Goal: Find specific page/section: Find specific page/section

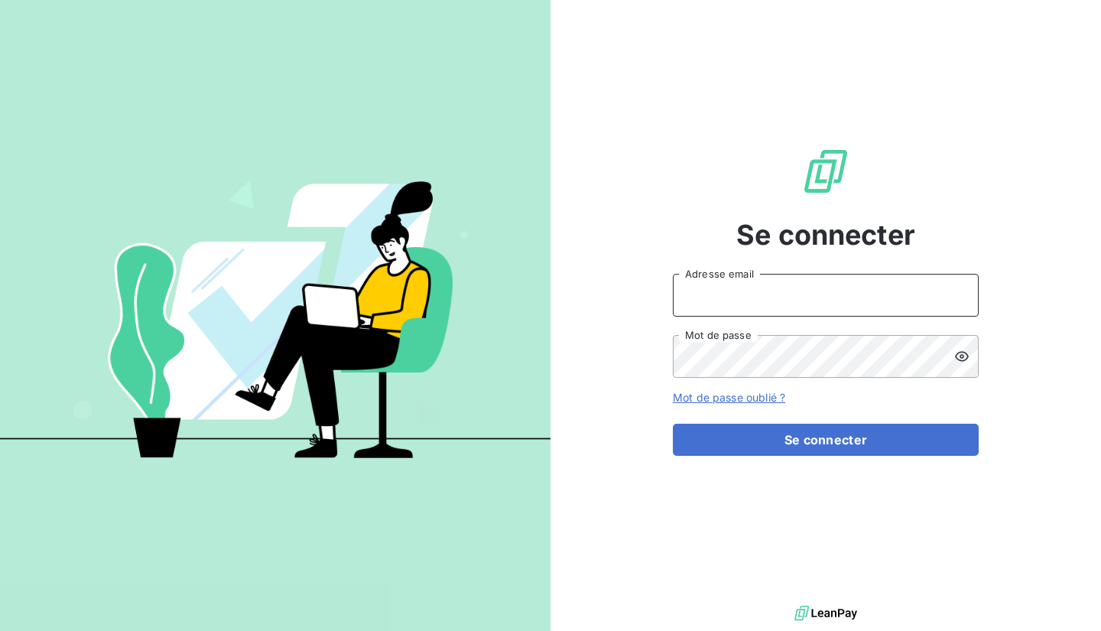
type input "[EMAIL_ADDRESS][DOMAIN_NAME]"
click at [771, 297] on input "[EMAIL_ADDRESS][DOMAIN_NAME]" at bounding box center [826, 295] width 306 height 43
click at [750, 294] on input "[EMAIL_ADDRESS][DOMAIN_NAME]" at bounding box center [826, 295] width 306 height 43
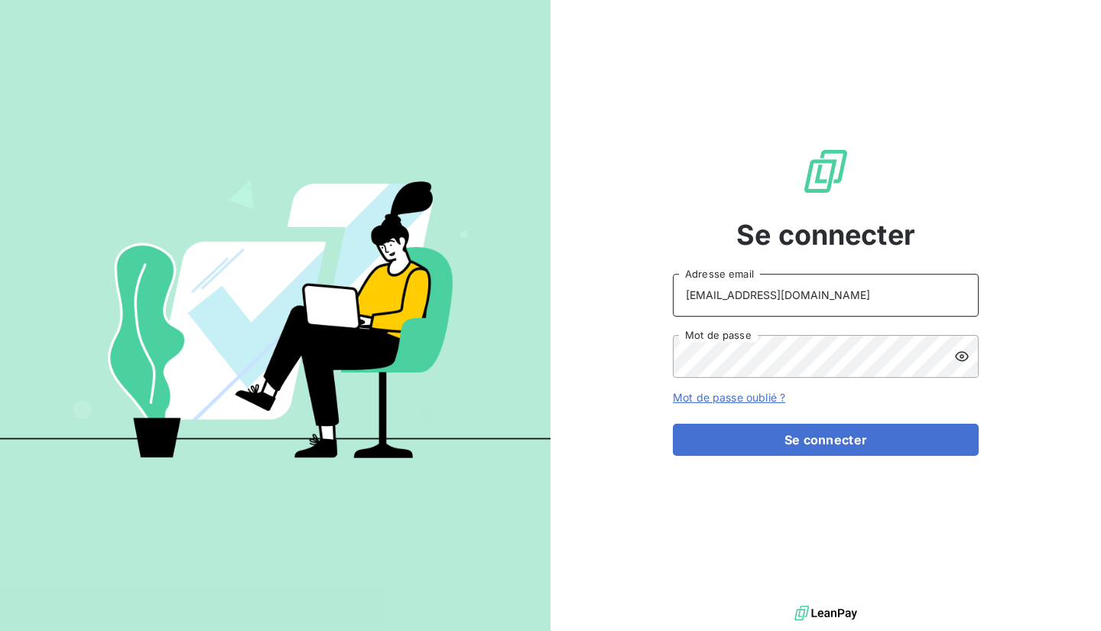
click at [750, 294] on input "[EMAIL_ADDRESS][DOMAIN_NAME]" at bounding box center [826, 295] width 306 height 43
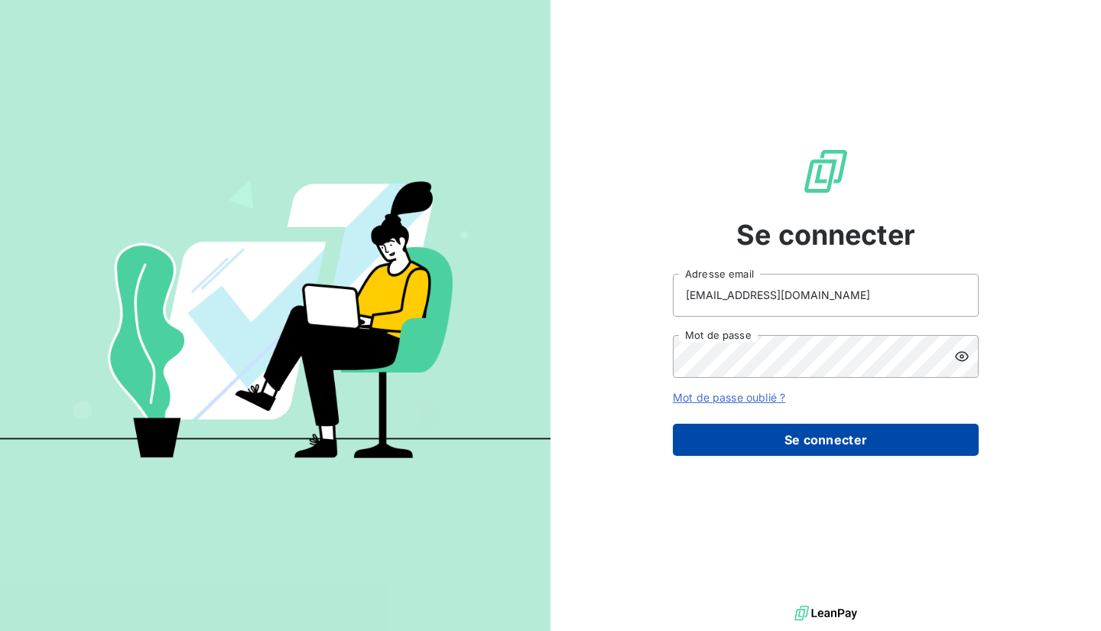
click at [860, 440] on button "Se connecter" at bounding box center [826, 440] width 306 height 32
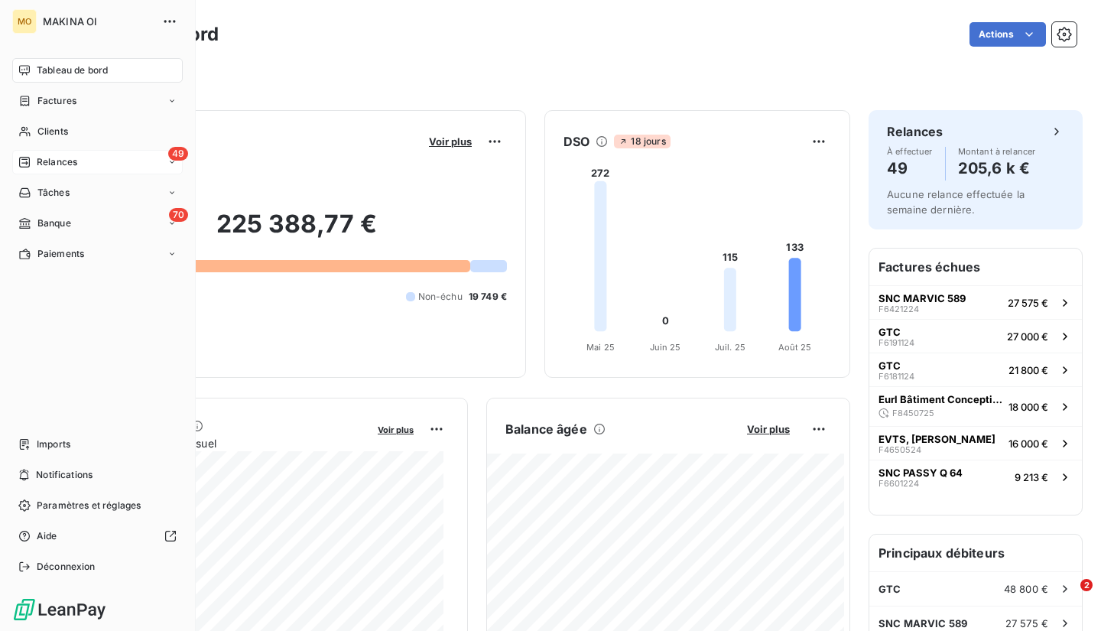
click at [57, 166] on span "Relances" at bounding box center [57, 162] width 41 height 14
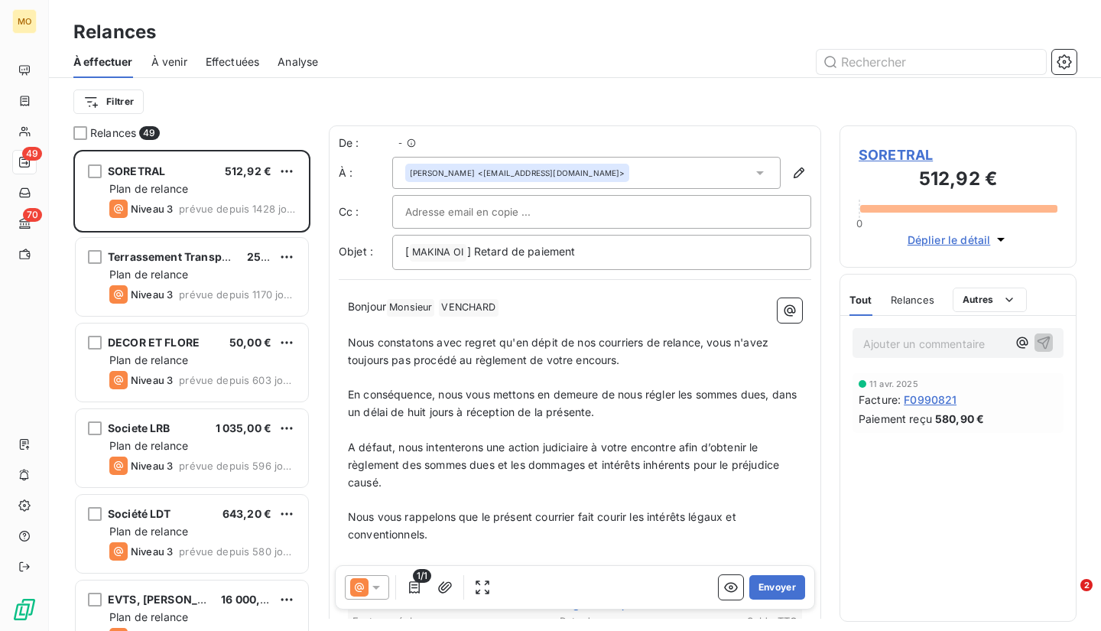
scroll to position [470, 225]
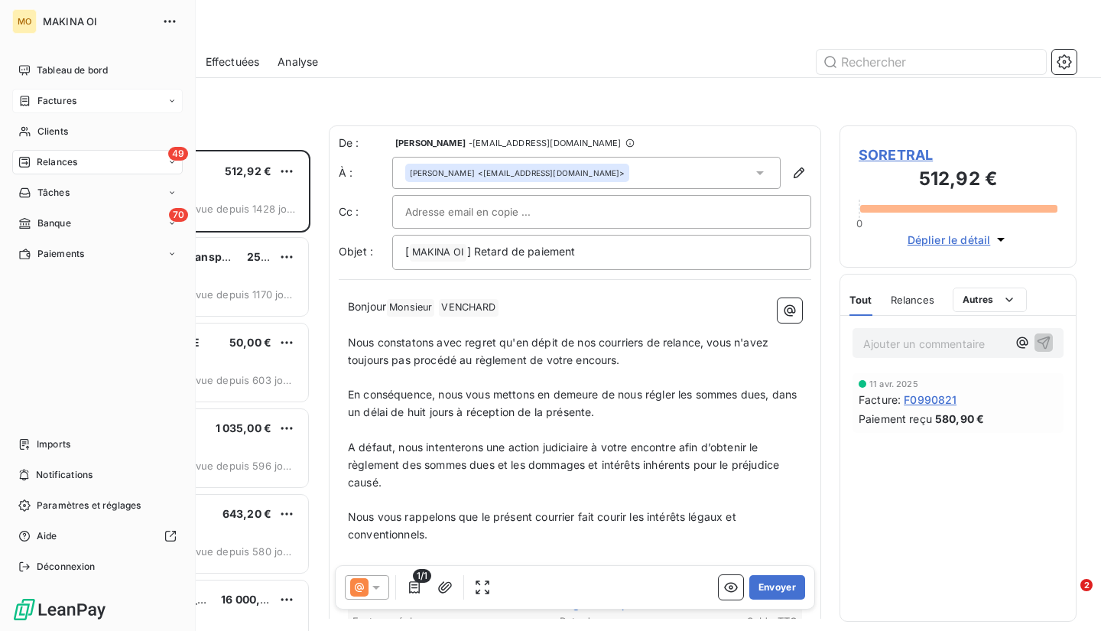
click at [35, 105] on div "Factures" at bounding box center [47, 101] width 58 height 14
